Goal: Task Accomplishment & Management: Use online tool/utility

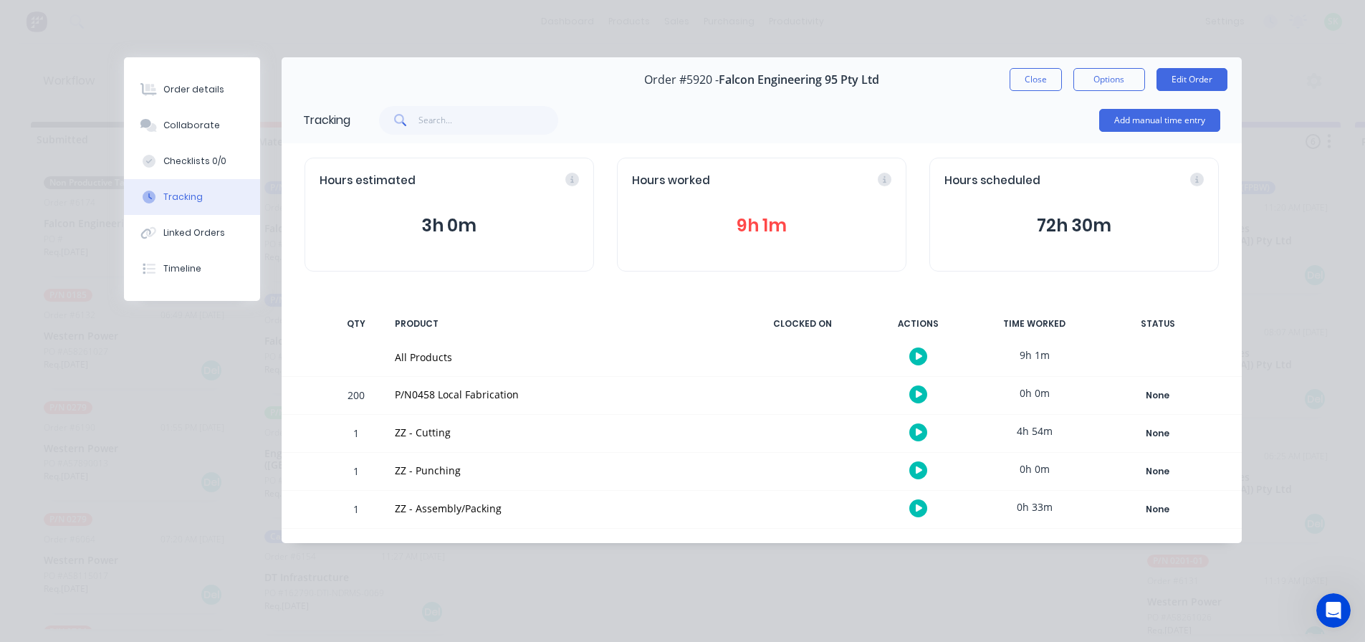
click at [917, 509] on icon "button" at bounding box center [919, 508] width 7 height 8
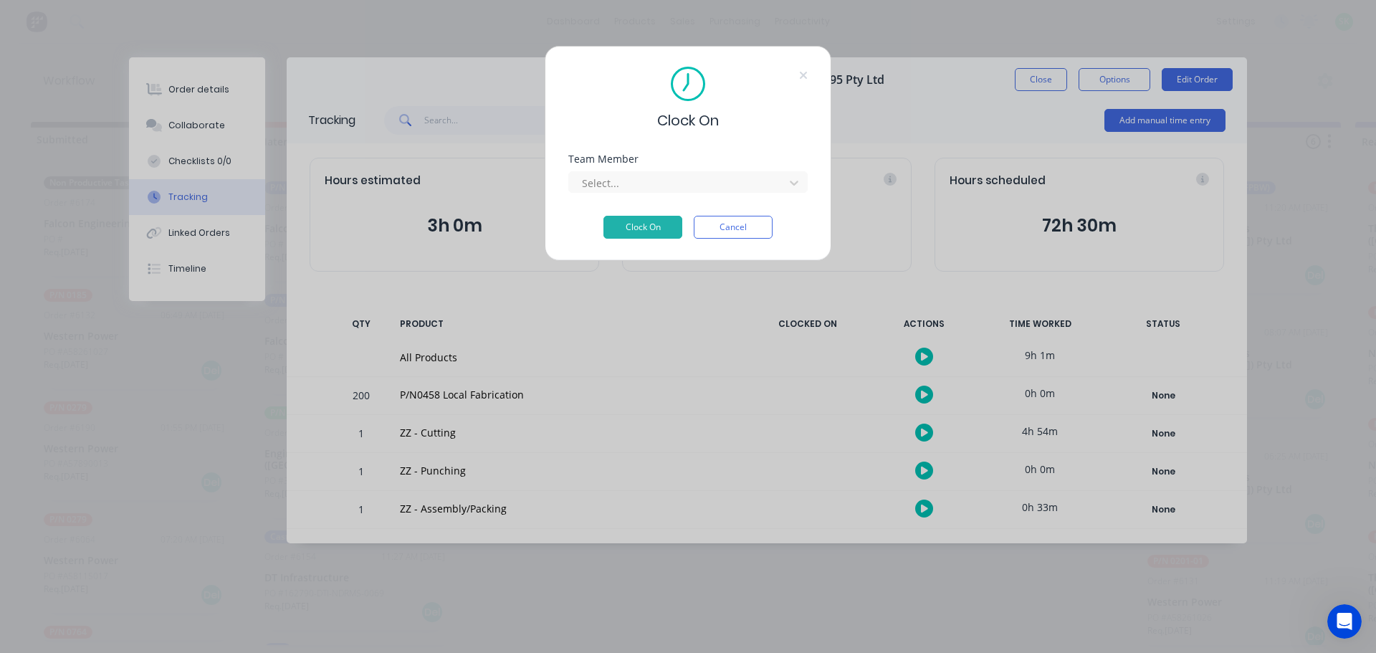
click at [710, 196] on div "Team Member Select..." at bounding box center [687, 185] width 239 height 62
click at [719, 180] on div at bounding box center [678, 183] width 196 height 18
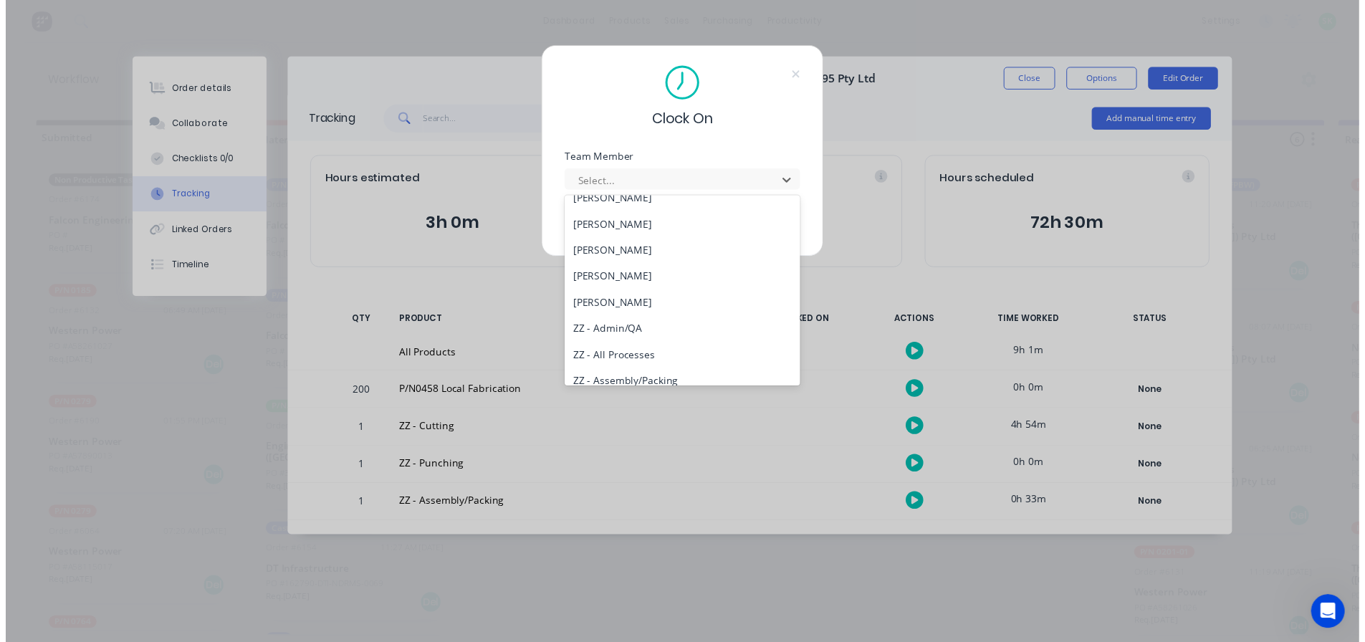
scroll to position [602, 0]
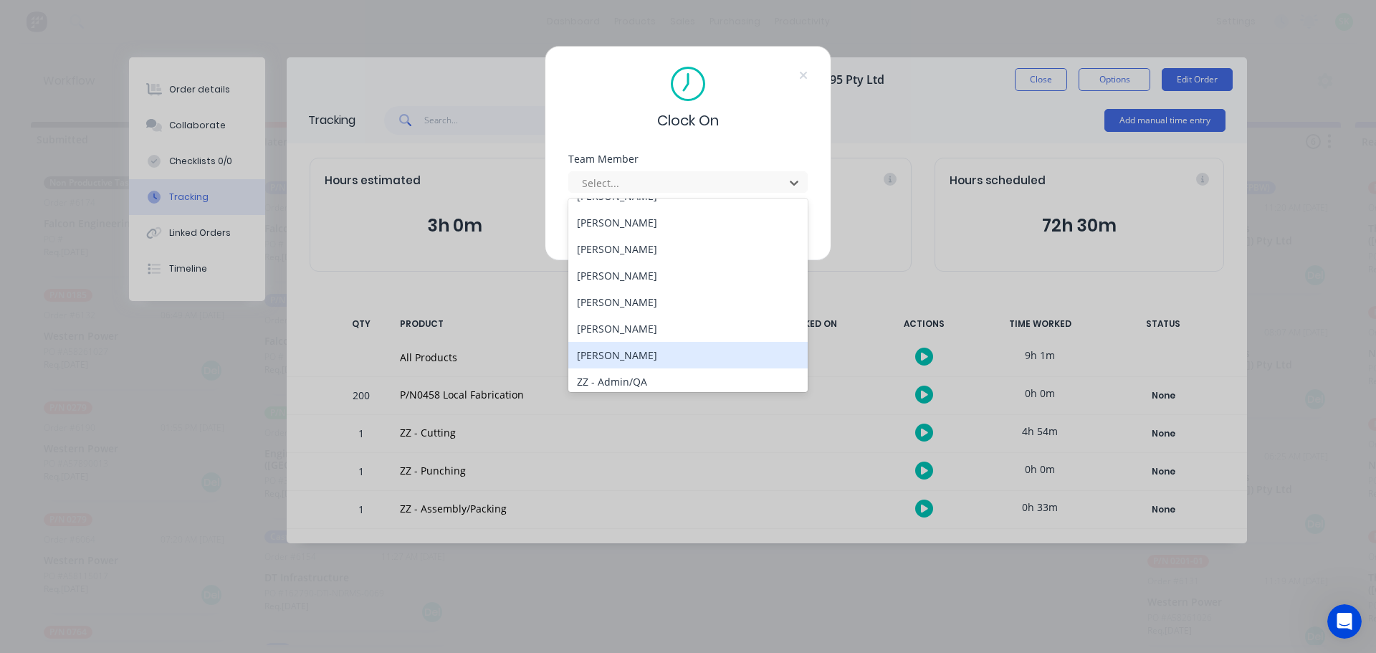
click at [664, 353] on div "Stuart Simm" at bounding box center [687, 355] width 239 height 27
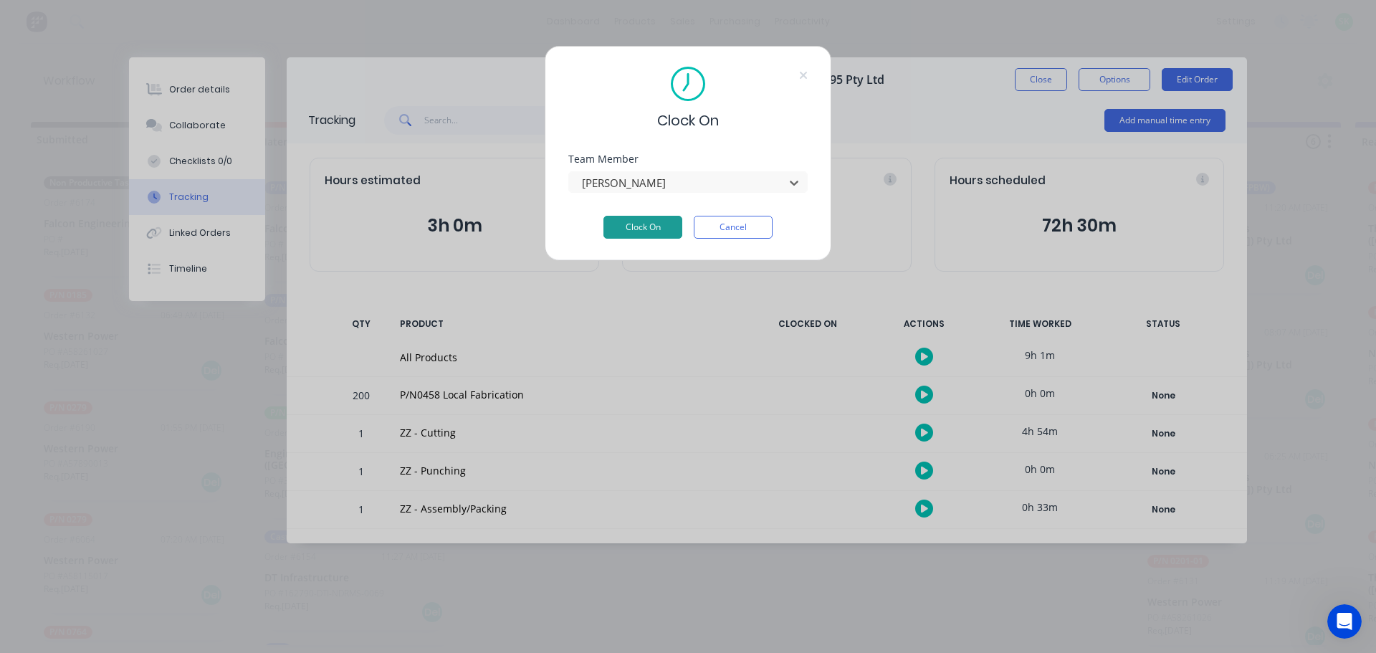
click at [664, 231] on button "Clock On" at bounding box center [642, 227] width 79 height 23
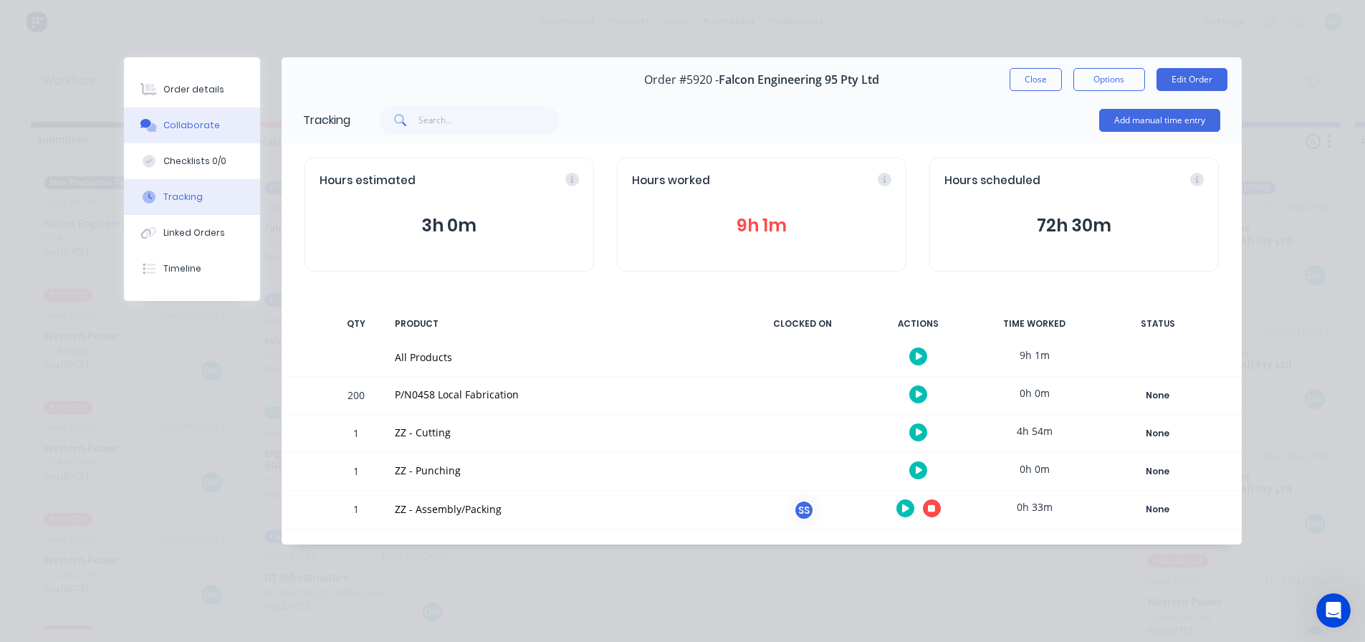
click at [193, 133] on button "Collaborate" at bounding box center [192, 125] width 136 height 36
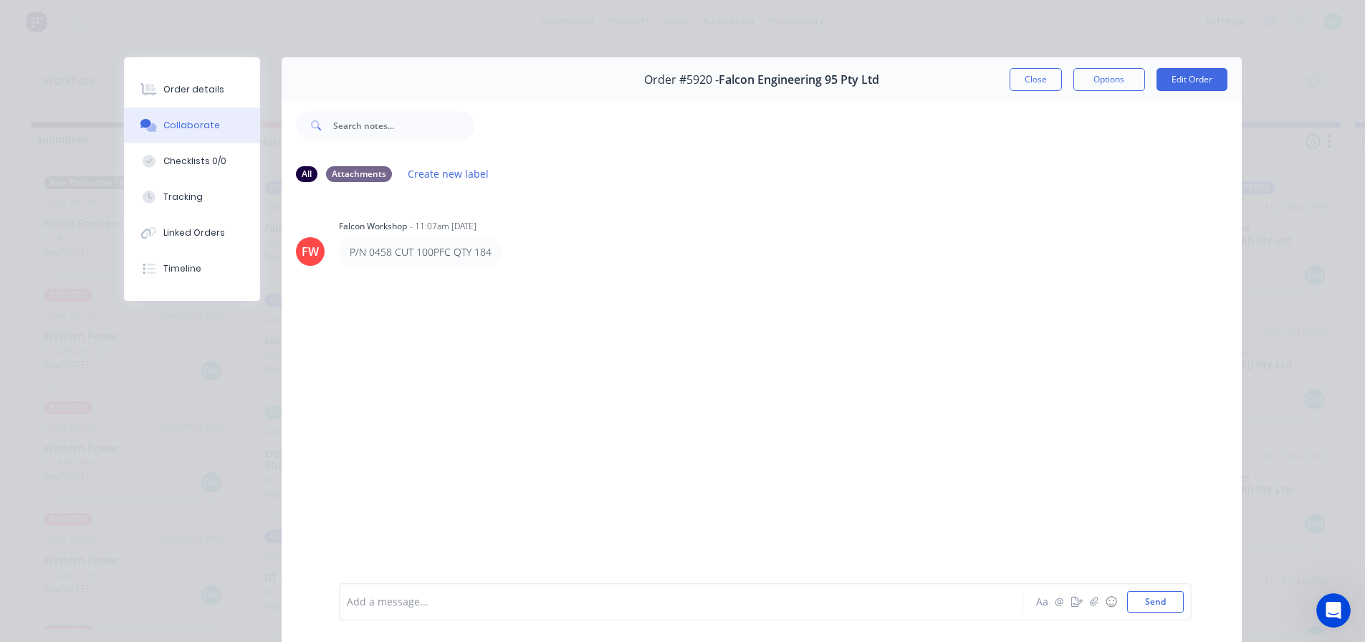
click at [434, 597] on div at bounding box center [661, 602] width 627 height 15
click at [187, 163] on div "Checklists 0/0" at bounding box center [194, 161] width 63 height 13
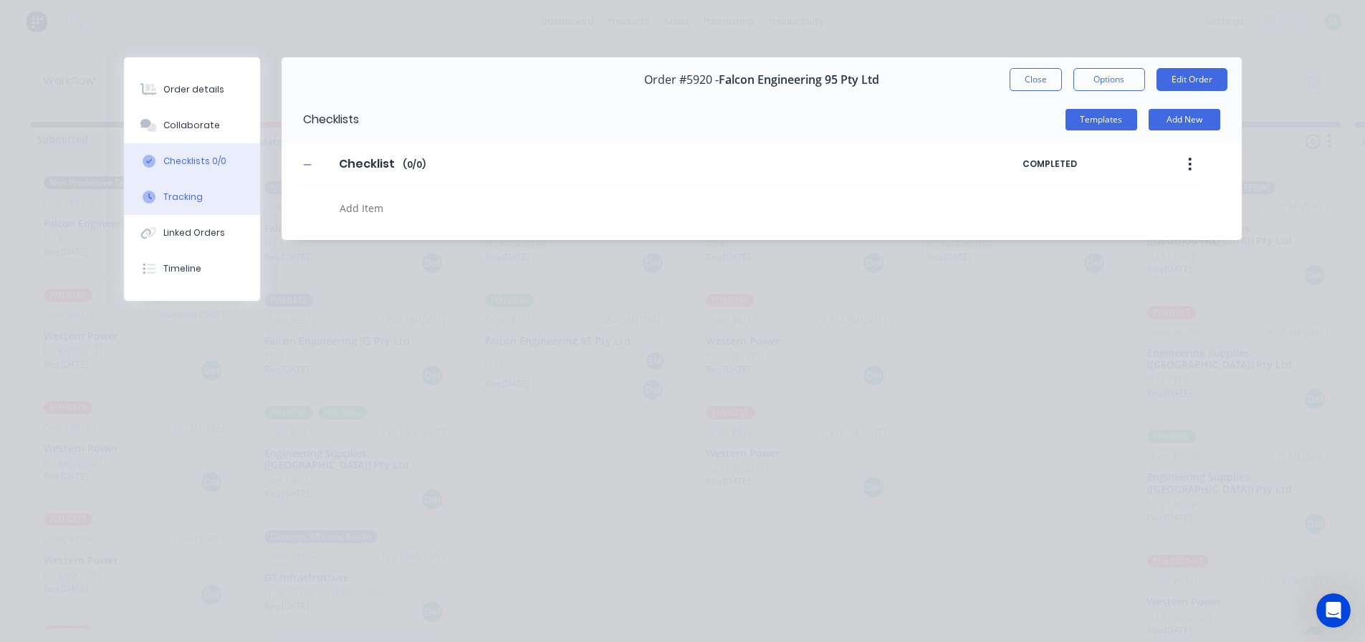
click at [184, 194] on div "Tracking" at bounding box center [182, 197] width 39 height 13
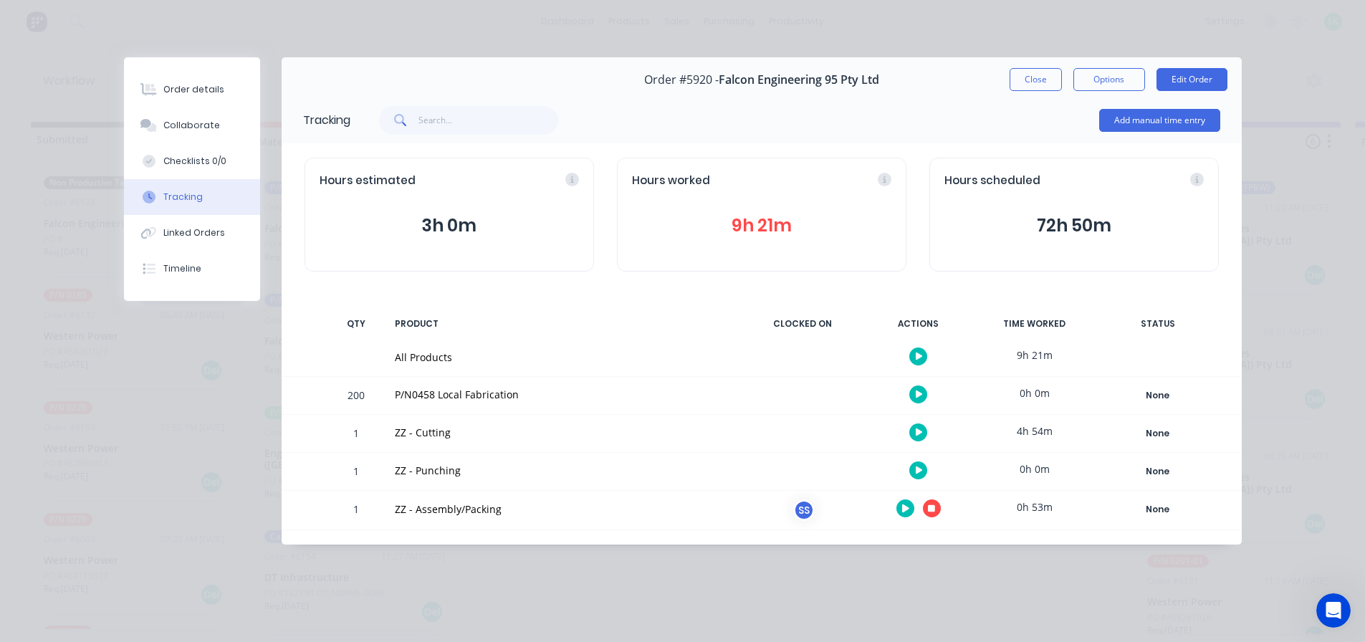
click at [934, 511] on icon "button" at bounding box center [931, 508] width 7 height 7
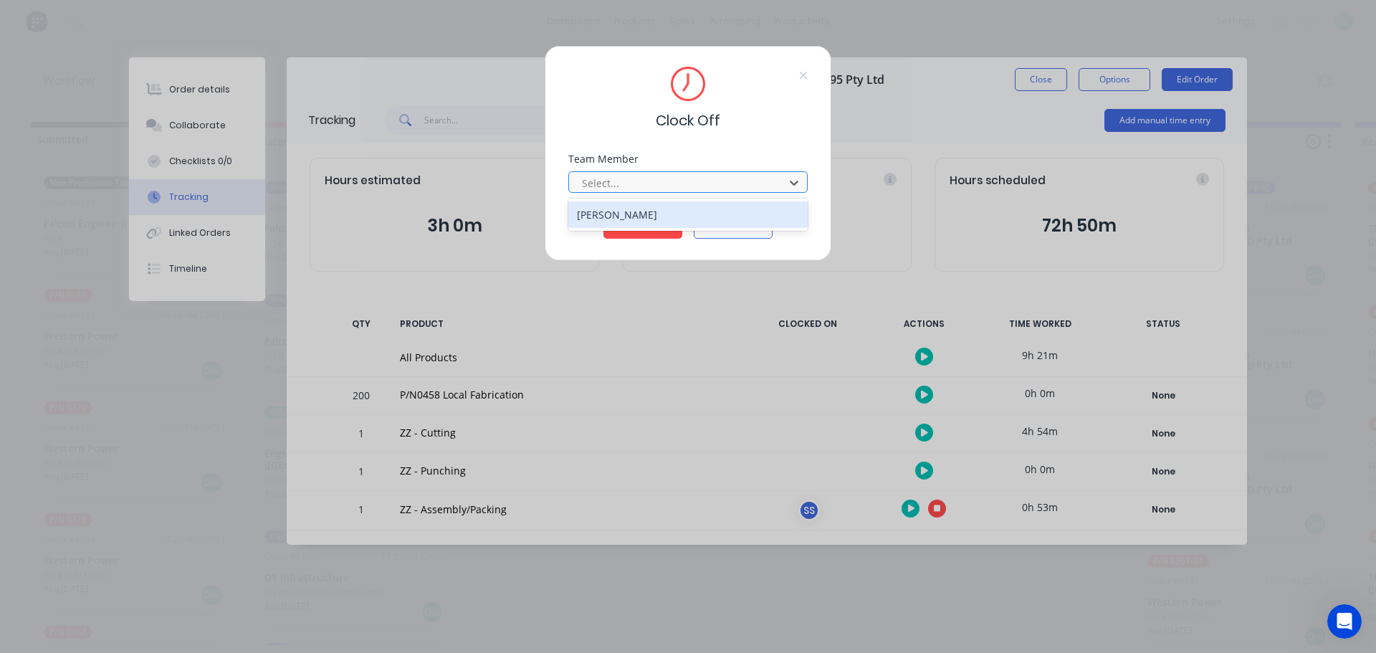
click at [715, 178] on div at bounding box center [678, 183] width 196 height 18
click at [689, 211] on div "[PERSON_NAME]" at bounding box center [687, 214] width 239 height 27
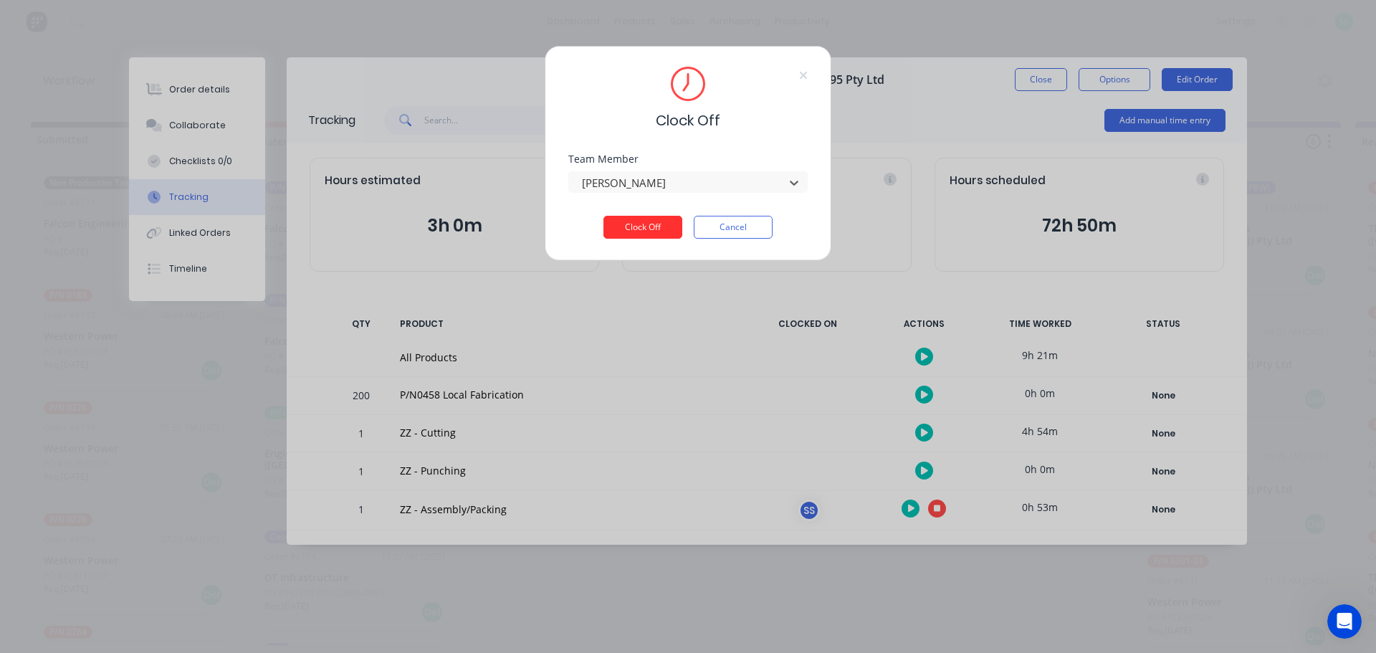
click at [631, 224] on button "Clock Off" at bounding box center [642, 227] width 79 height 23
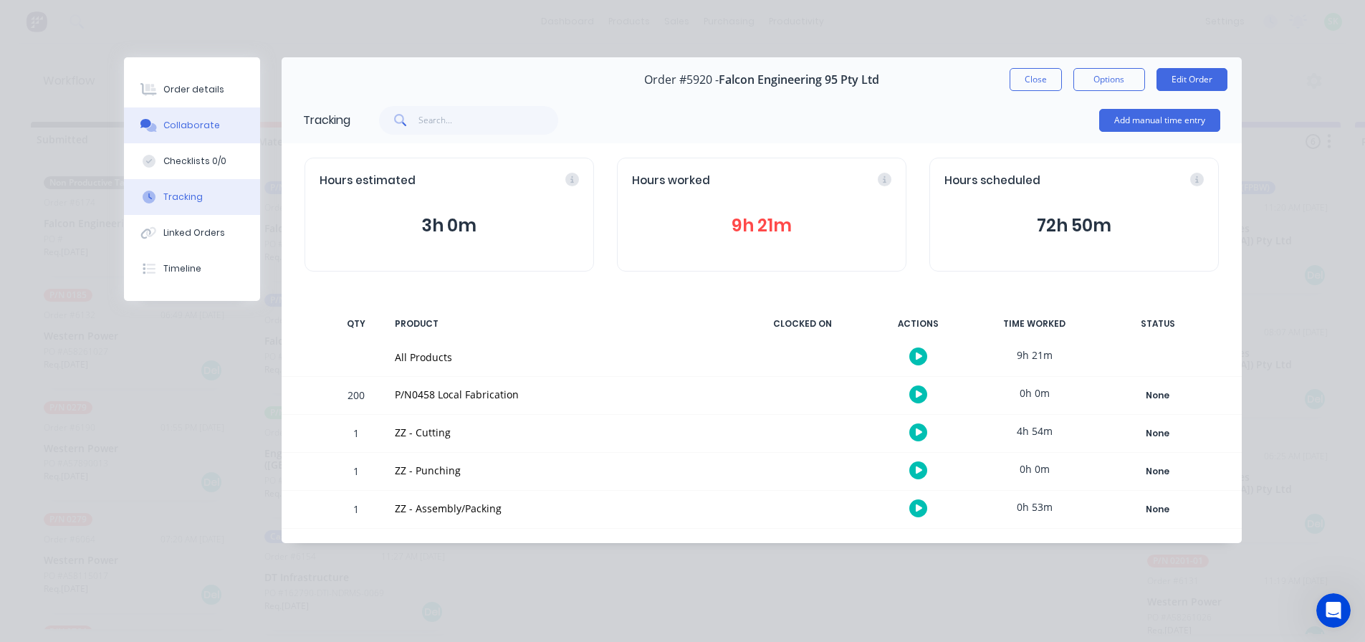
click at [189, 122] on div "Collaborate" at bounding box center [191, 125] width 57 height 13
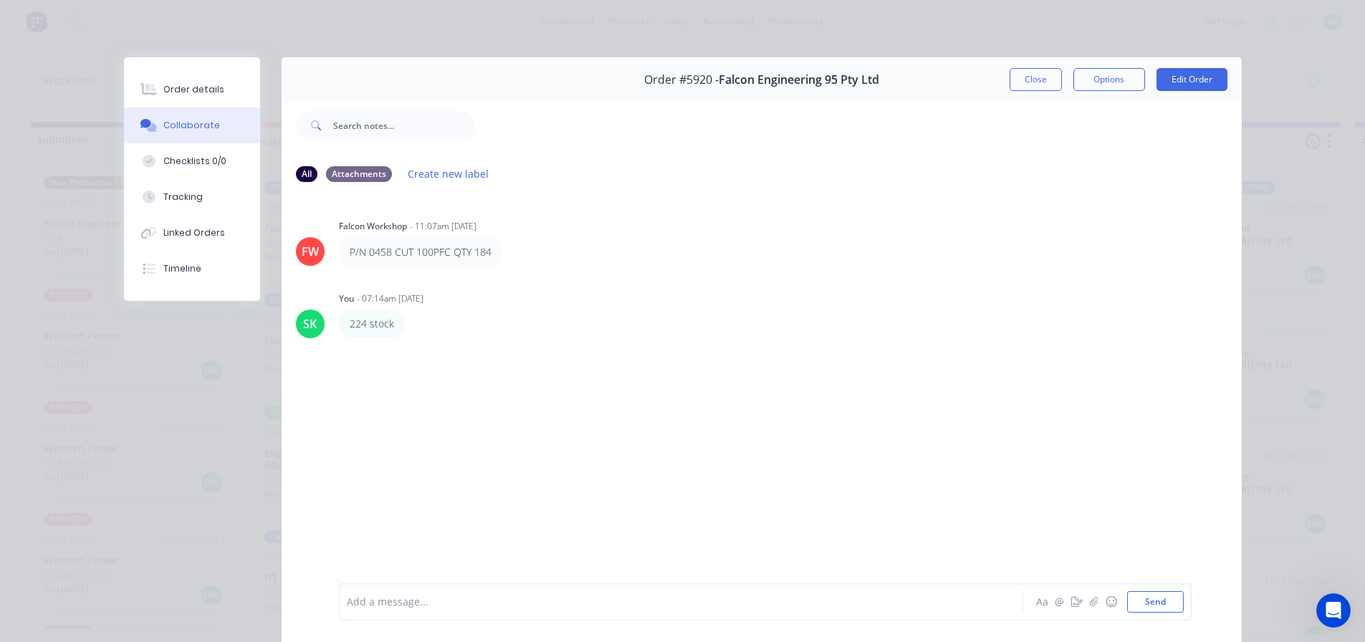
click at [415, 609] on div at bounding box center [661, 602] width 627 height 15
click at [413, 328] on icon "button" at bounding box center [414, 323] width 3 height 13
click at [0, 0] on button "Edit" at bounding box center [0, 0] width 0 height 0
click at [413, 321] on icon "button" at bounding box center [415, 323] width 4 height 16
click at [358, 599] on span "224 stock" at bounding box center [370, 602] width 44 height 14
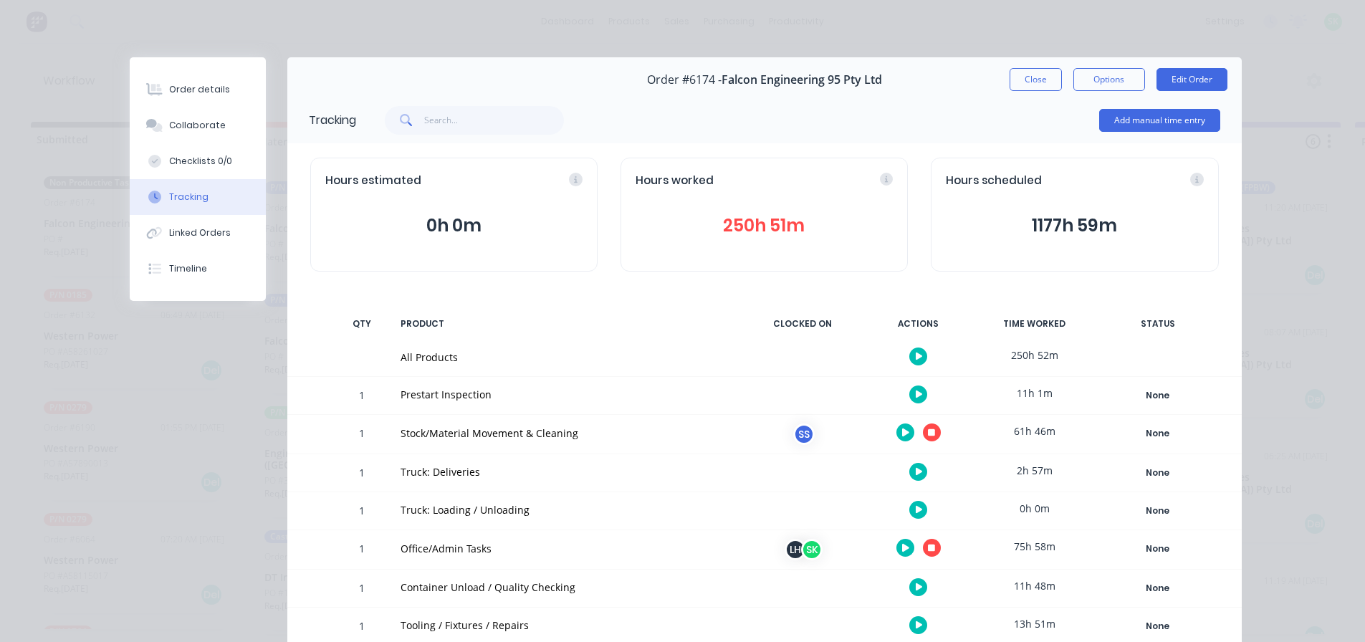
click at [928, 434] on icon "button" at bounding box center [931, 432] width 7 height 7
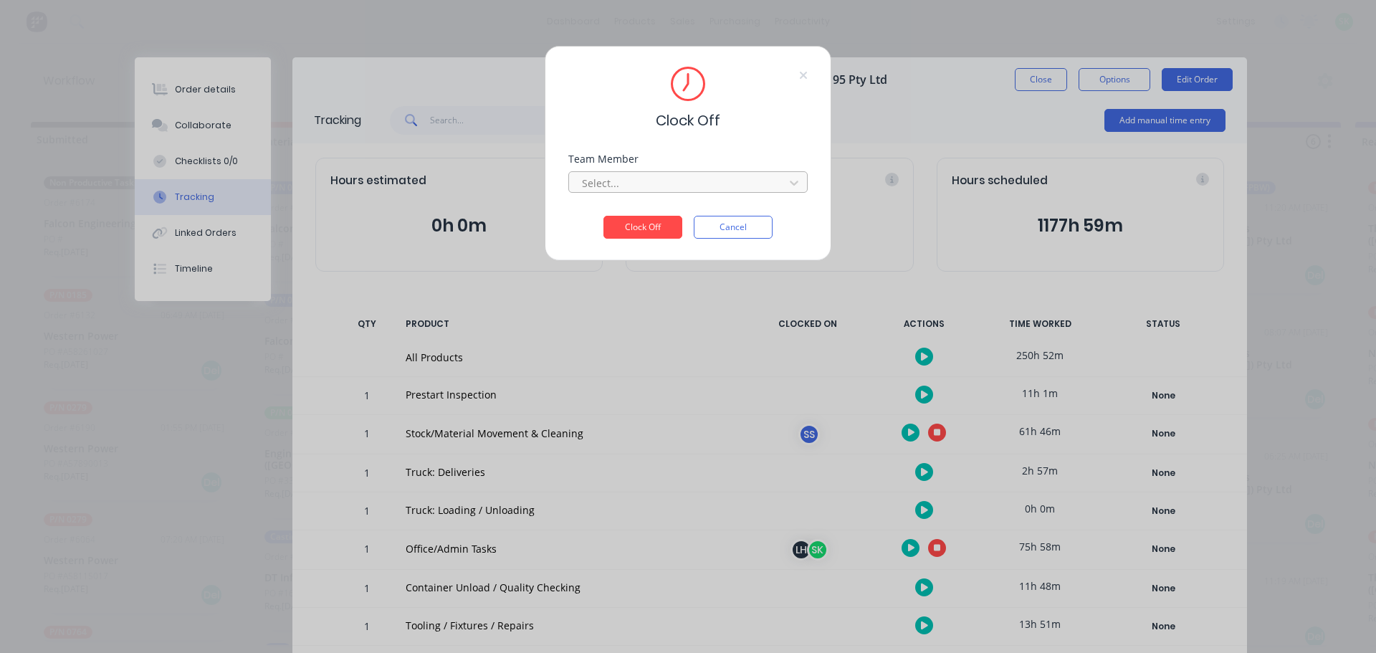
click at [726, 179] on div at bounding box center [678, 183] width 196 height 18
click at [671, 212] on div "[PERSON_NAME]" at bounding box center [687, 214] width 239 height 27
click at [656, 230] on button "Clock Off" at bounding box center [642, 227] width 79 height 23
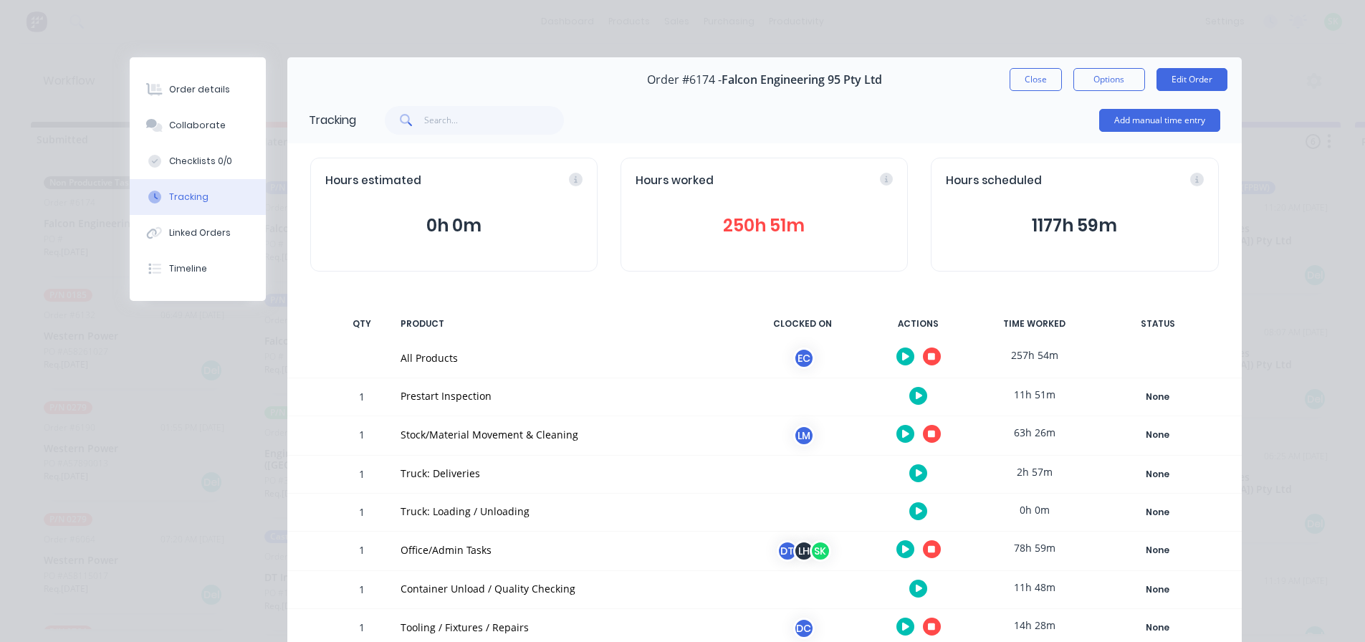
click at [903, 429] on icon "button" at bounding box center [905, 433] width 7 height 9
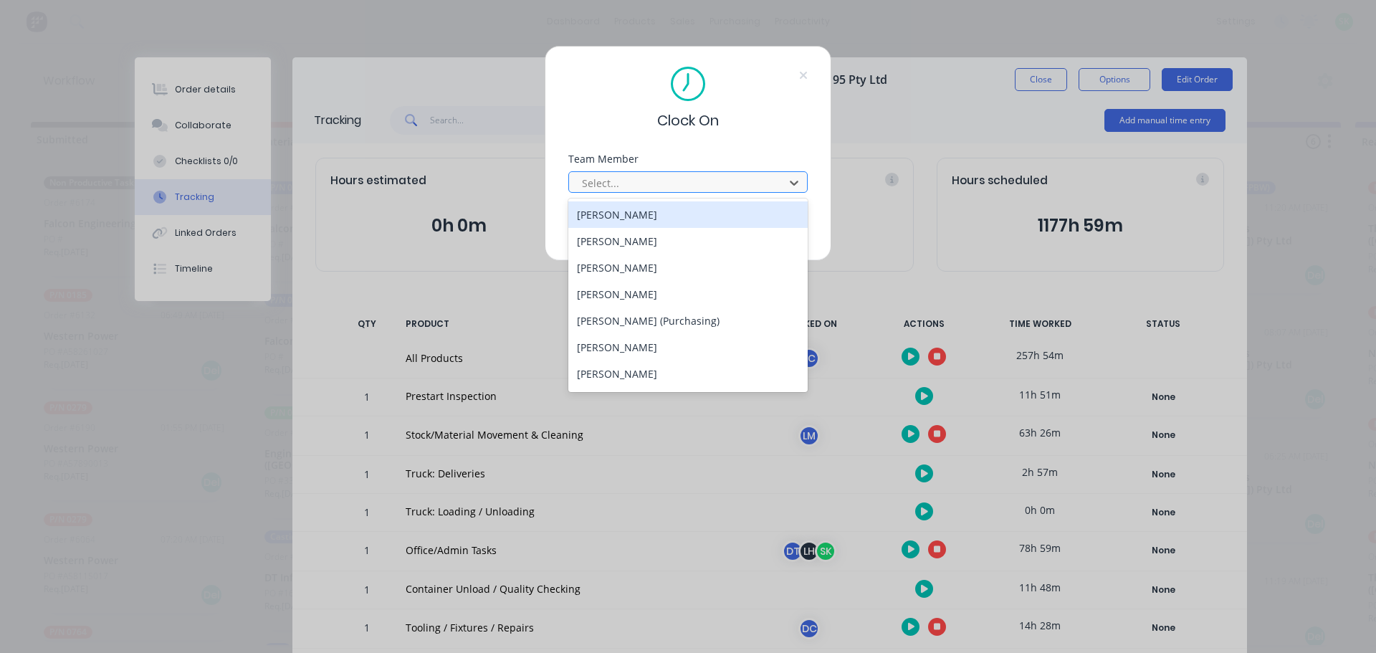
click at [709, 180] on div at bounding box center [678, 183] width 196 height 18
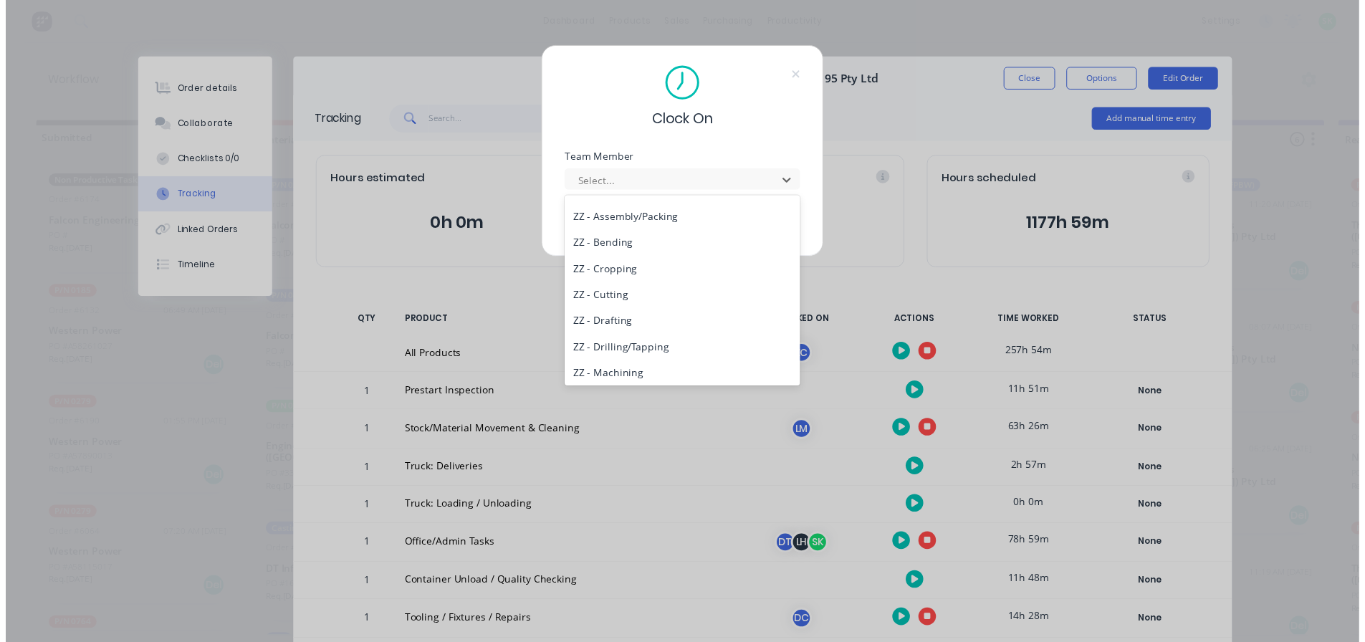
scroll to position [647, 0]
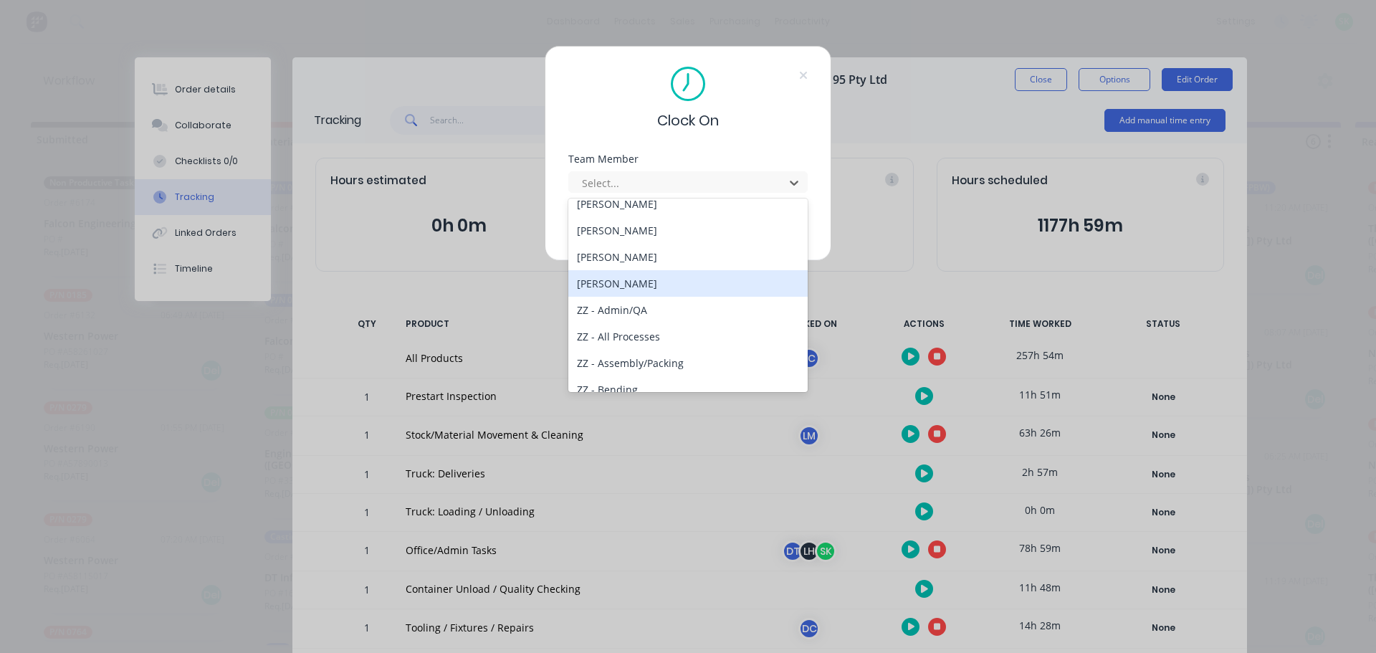
click at [623, 279] on div "[PERSON_NAME]" at bounding box center [687, 283] width 239 height 27
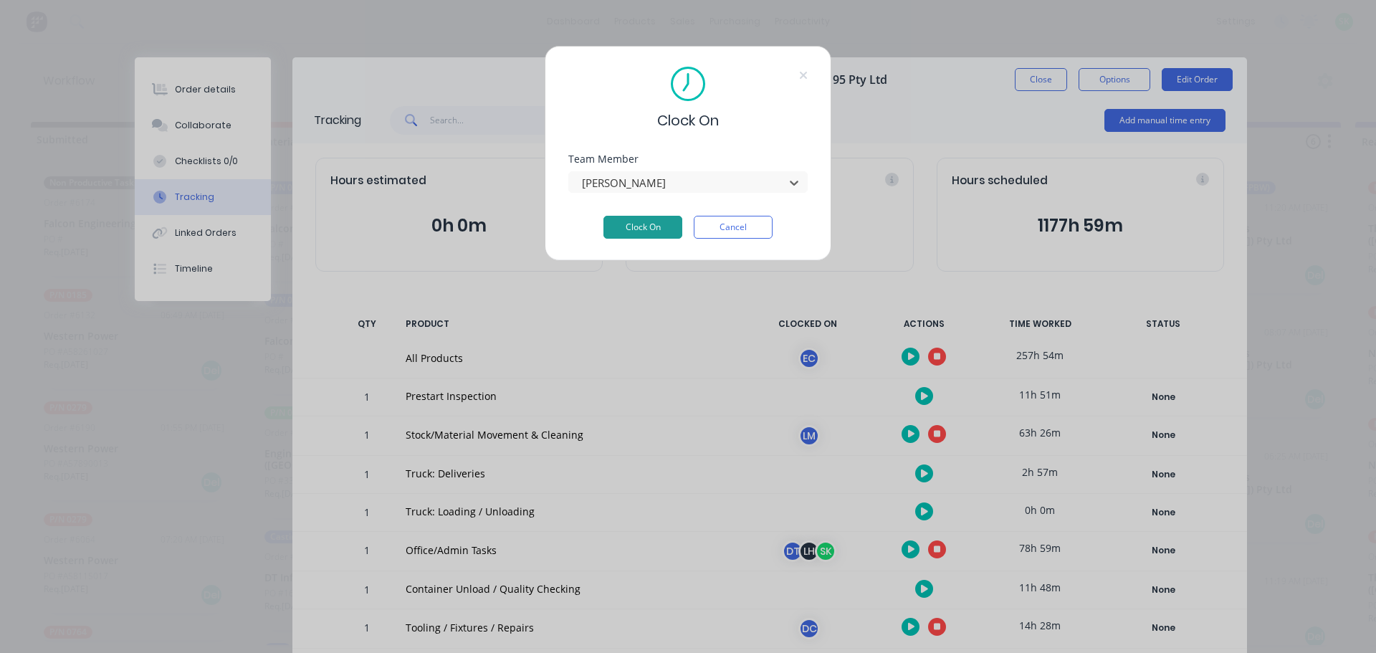
click at [627, 221] on button "Clock On" at bounding box center [642, 227] width 79 height 23
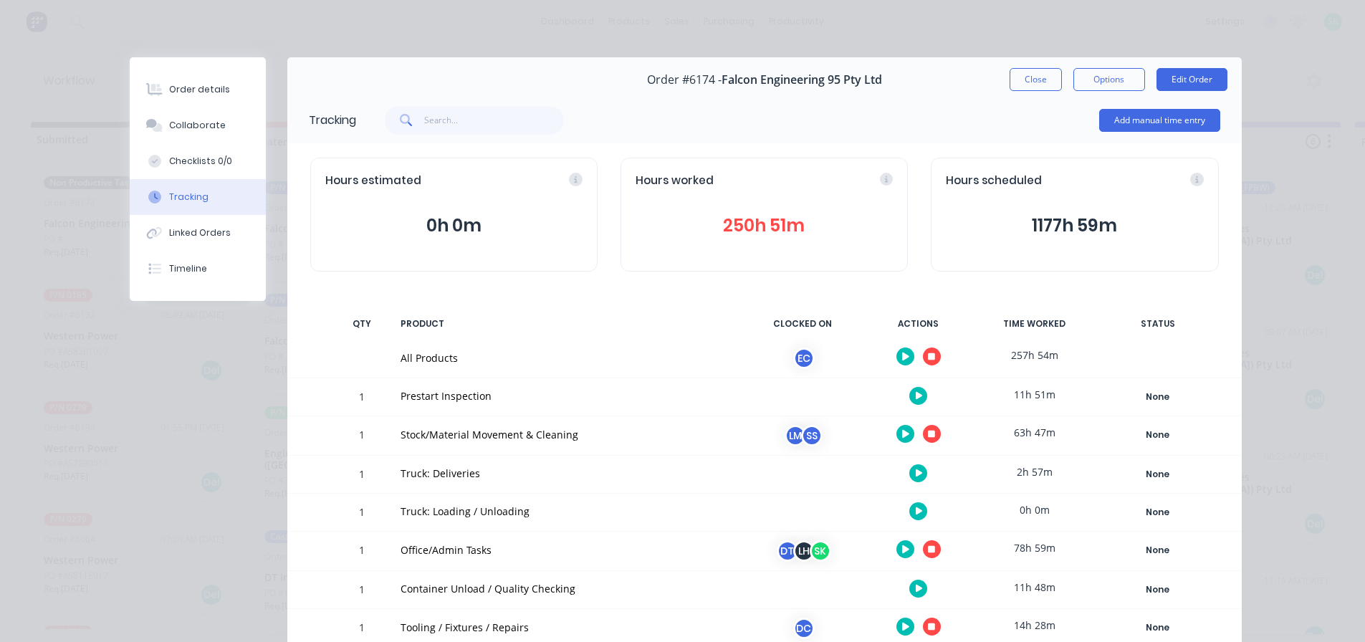
click at [931, 436] on button "button" at bounding box center [932, 434] width 18 height 18
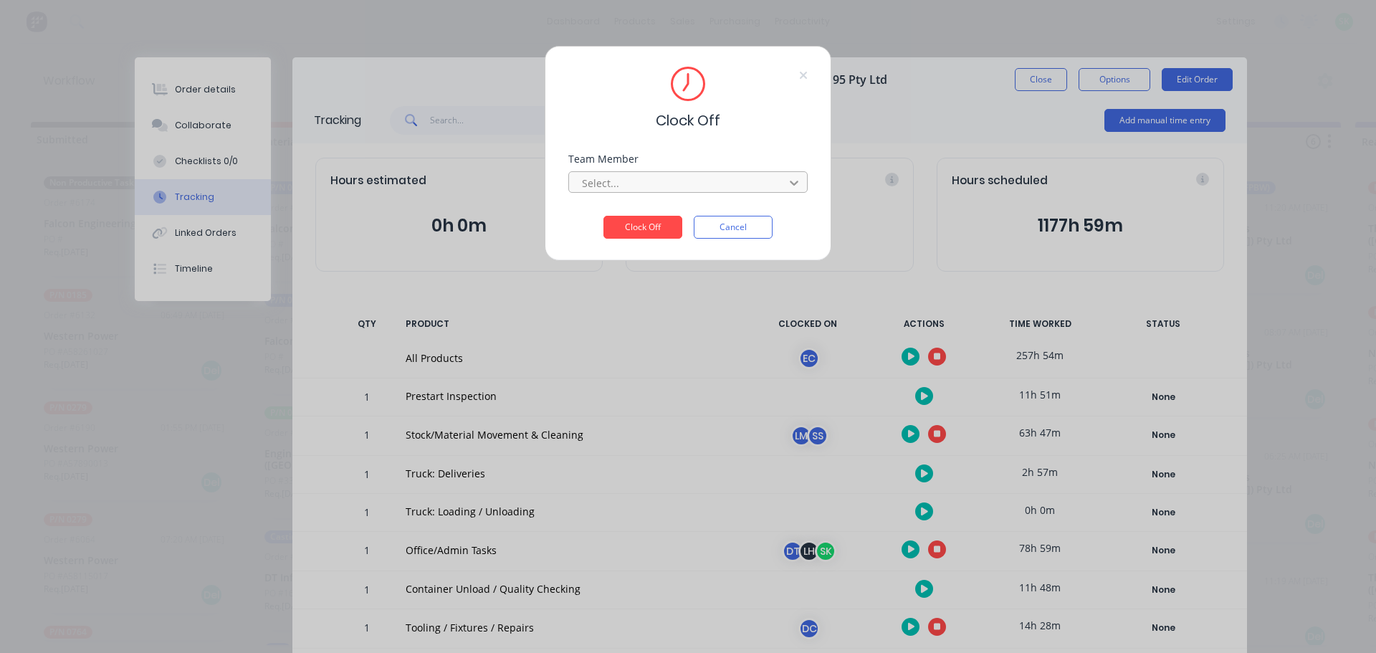
click at [788, 179] on icon at bounding box center [794, 183] width 14 height 14
click at [801, 75] on icon at bounding box center [803, 75] width 9 height 11
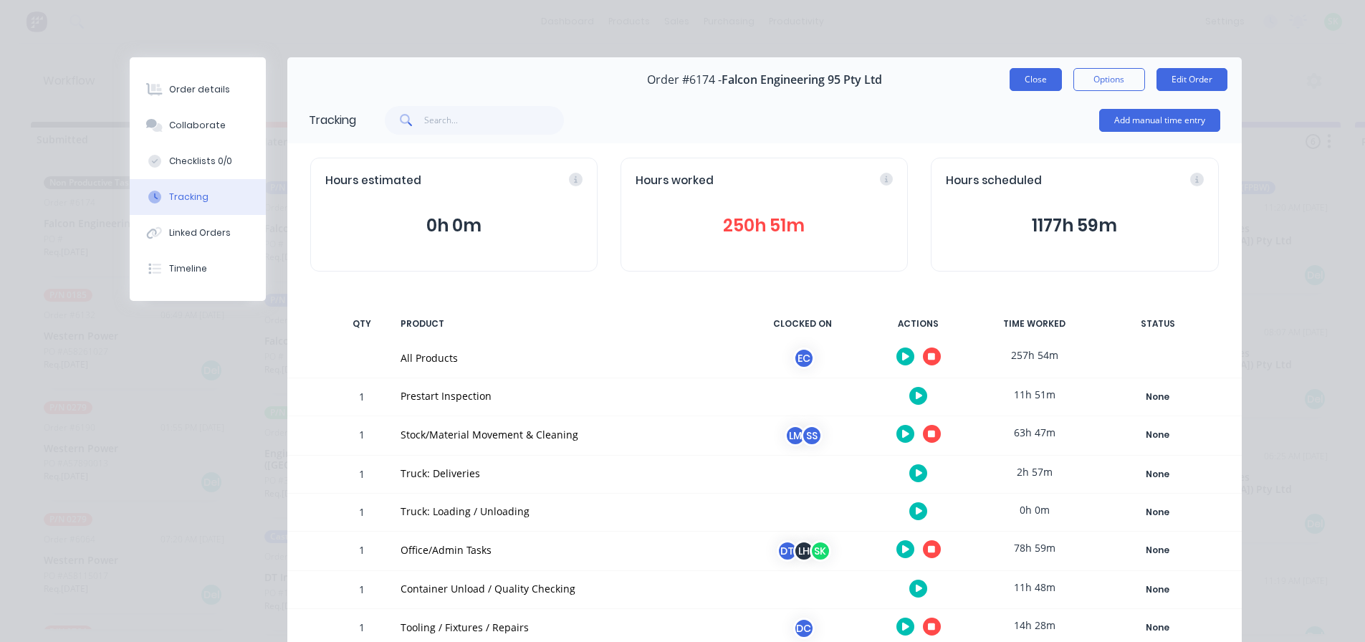
click at [1020, 75] on button "Close" at bounding box center [1036, 79] width 52 height 23
